Goal: Find specific page/section: Find specific page/section

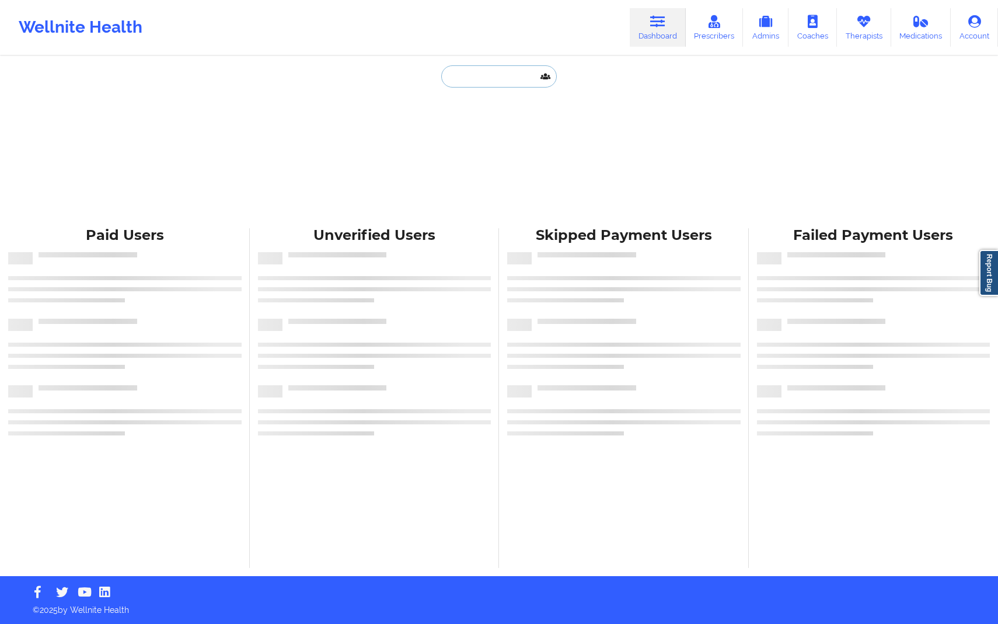
click at [509, 72] on input "text" at bounding box center [499, 76] width 116 height 22
paste input "[EMAIL_ADDRESS][DOMAIN_NAME]"
type input "[EMAIL_ADDRESS][DOMAIN_NAME]"
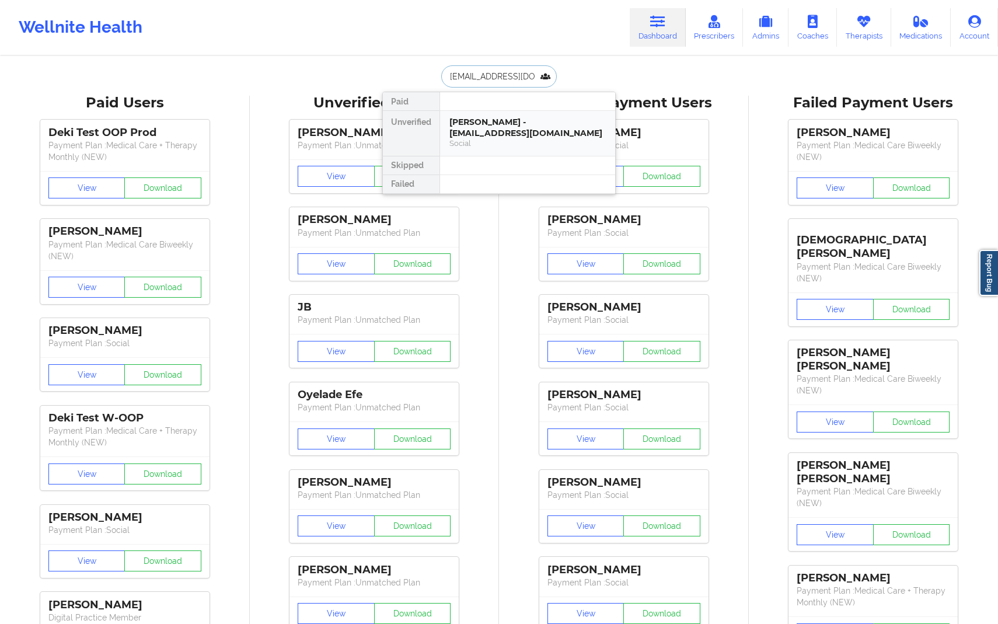
click at [516, 145] on div "Social" at bounding box center [527, 143] width 156 height 10
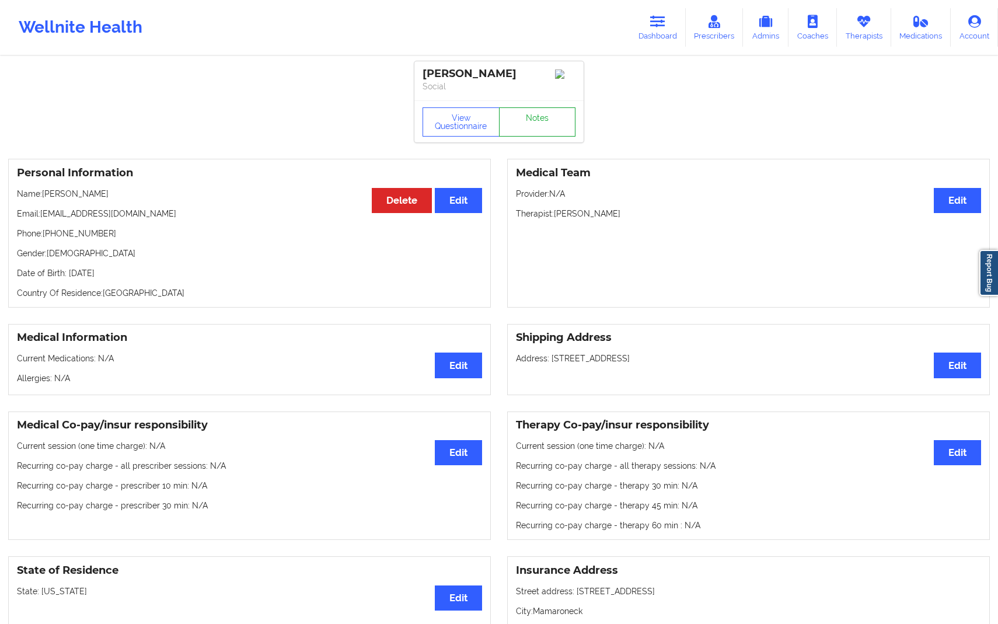
click at [544, 124] on link "Notes" at bounding box center [537, 121] width 77 height 29
